Goal: Task Accomplishment & Management: Use online tool/utility

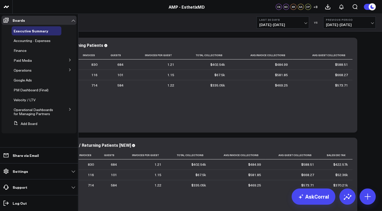
click at [71, 70] on icon at bounding box center [69, 69] width 3 height 3
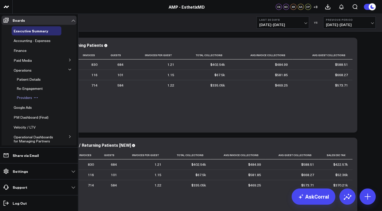
click at [26, 97] on span "Providers" at bounding box center [24, 97] width 15 height 5
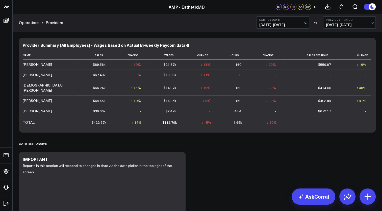
click at [281, 22] on button "Last 30 Days [DATE] - [DATE]" at bounding box center [283, 22] width 53 height 12
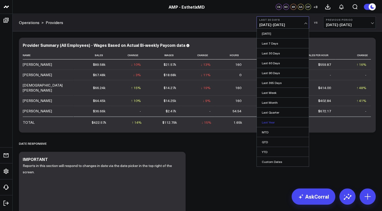
click at [271, 121] on link "Last Year" at bounding box center [283, 122] width 52 height 10
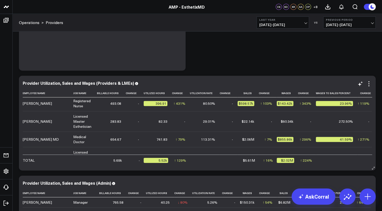
scroll to position [121, 0]
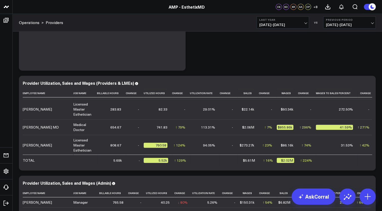
drag, startPoint x: 248, startPoint y: 122, endPoint x: 16, endPoint y: 138, distance: 233.3
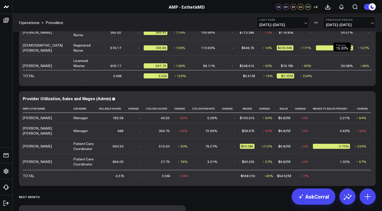
scroll to position [185, 0]
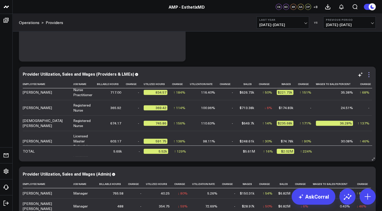
click at [370, 72] on icon at bounding box center [369, 74] width 6 height 6
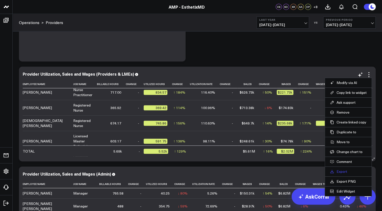
click at [340, 170] on link "Export" at bounding box center [348, 171] width 37 height 5
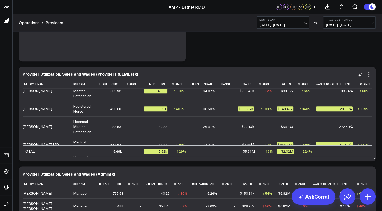
scroll to position [101, 0]
